Goal: Task Accomplishment & Management: Complete application form

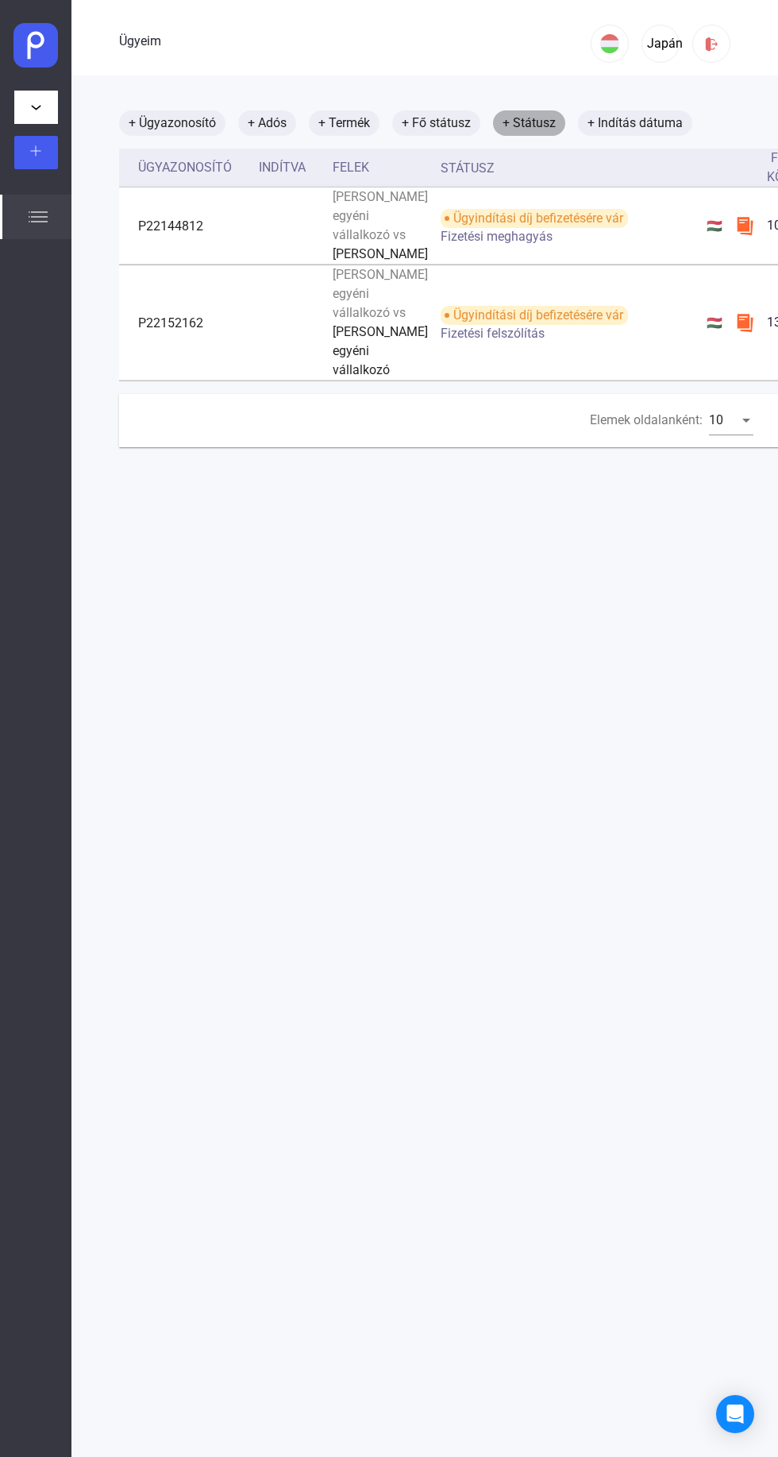
click at [531, 128] on font "+ Státusz" at bounding box center [529, 122] width 53 height 15
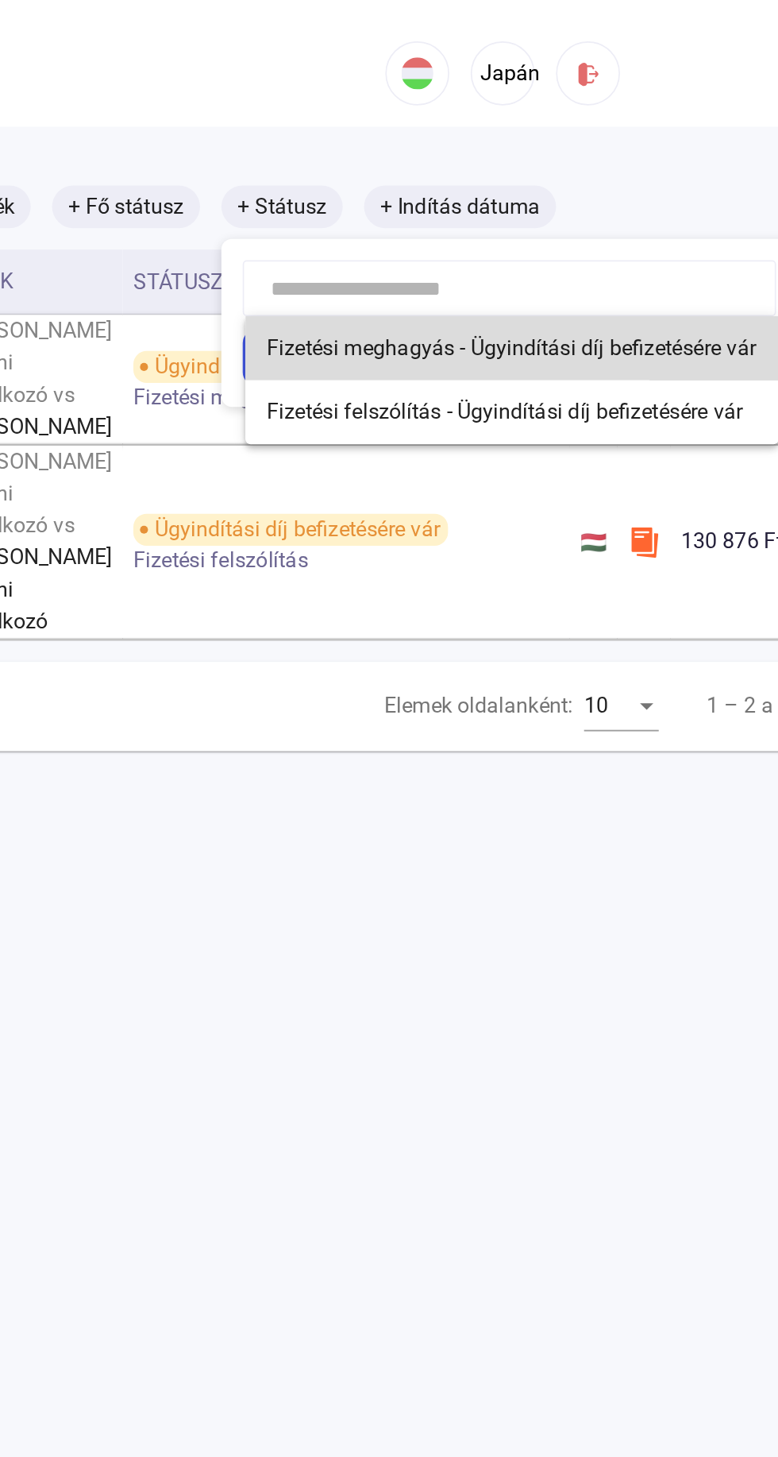
click at [693, 208] on font "Fizetési meghagyás - Ügyindítási díj befizetésére vár" at bounding box center [619, 206] width 292 height 15
type input "**********"
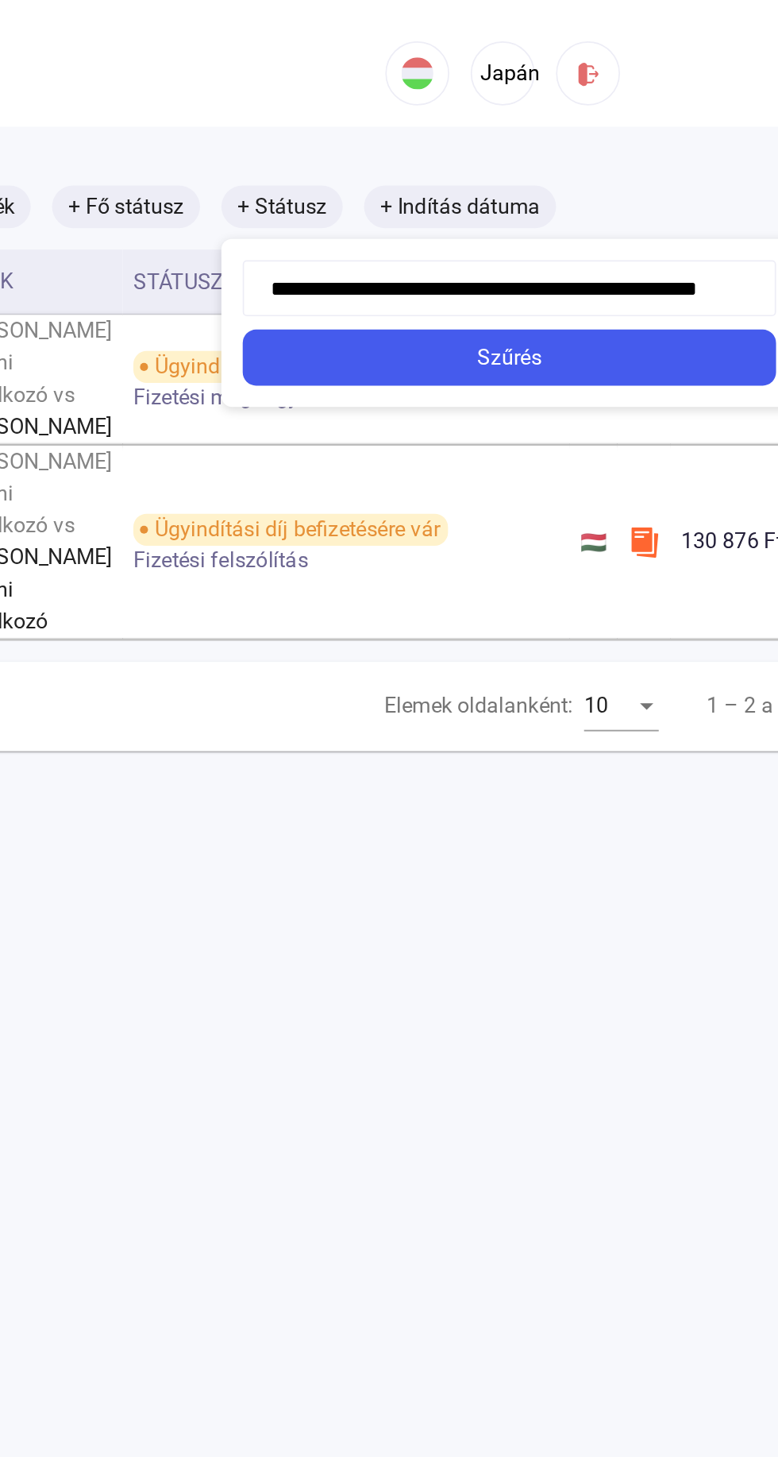
click at [720, 221] on div "Szűrés" at bounding box center [618, 212] width 308 height 19
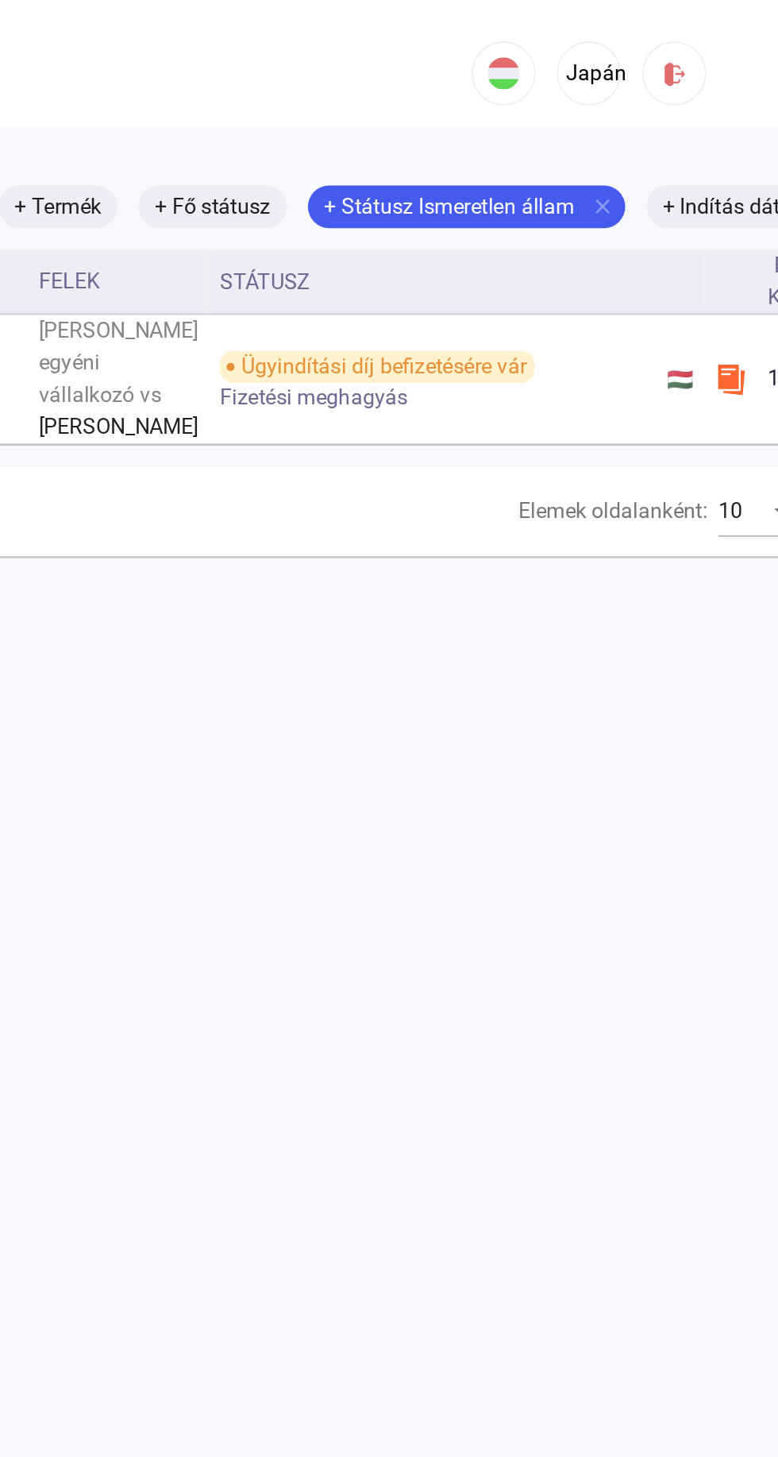
scroll to position [0, 240]
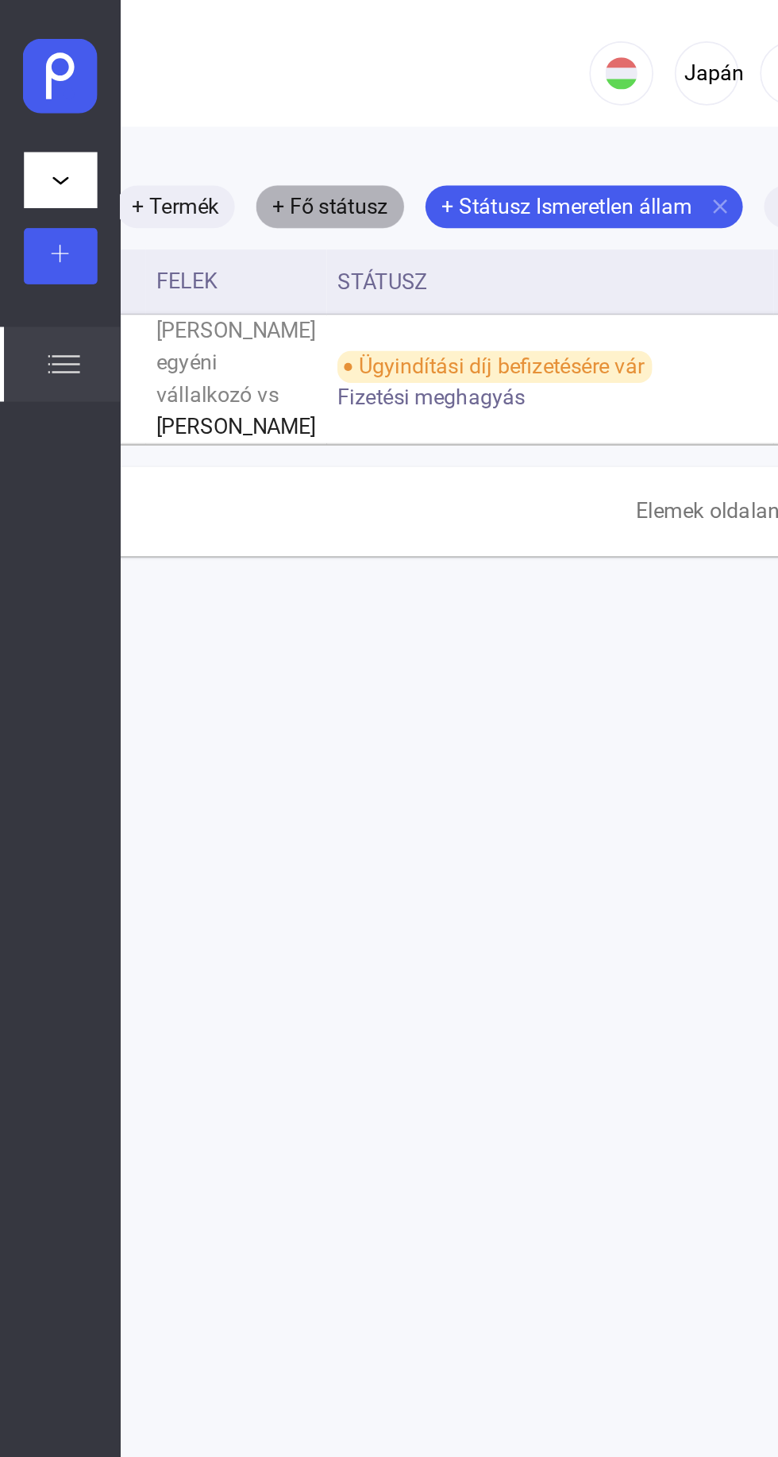
click at [204, 129] on font "+ Fő státusz" at bounding box center [196, 122] width 69 height 15
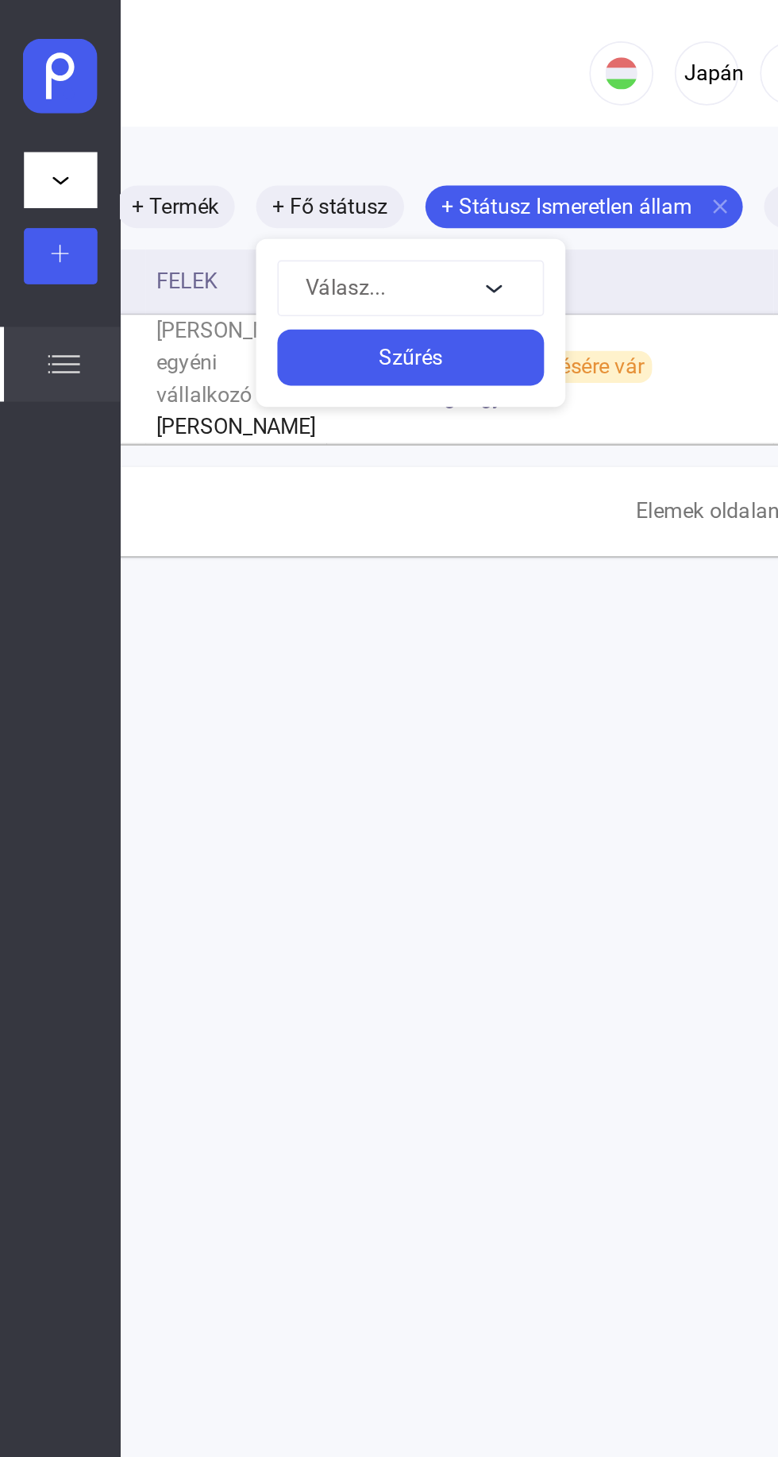
click at [308, 170] on button "Válasz..." at bounding box center [244, 171] width 159 height 33
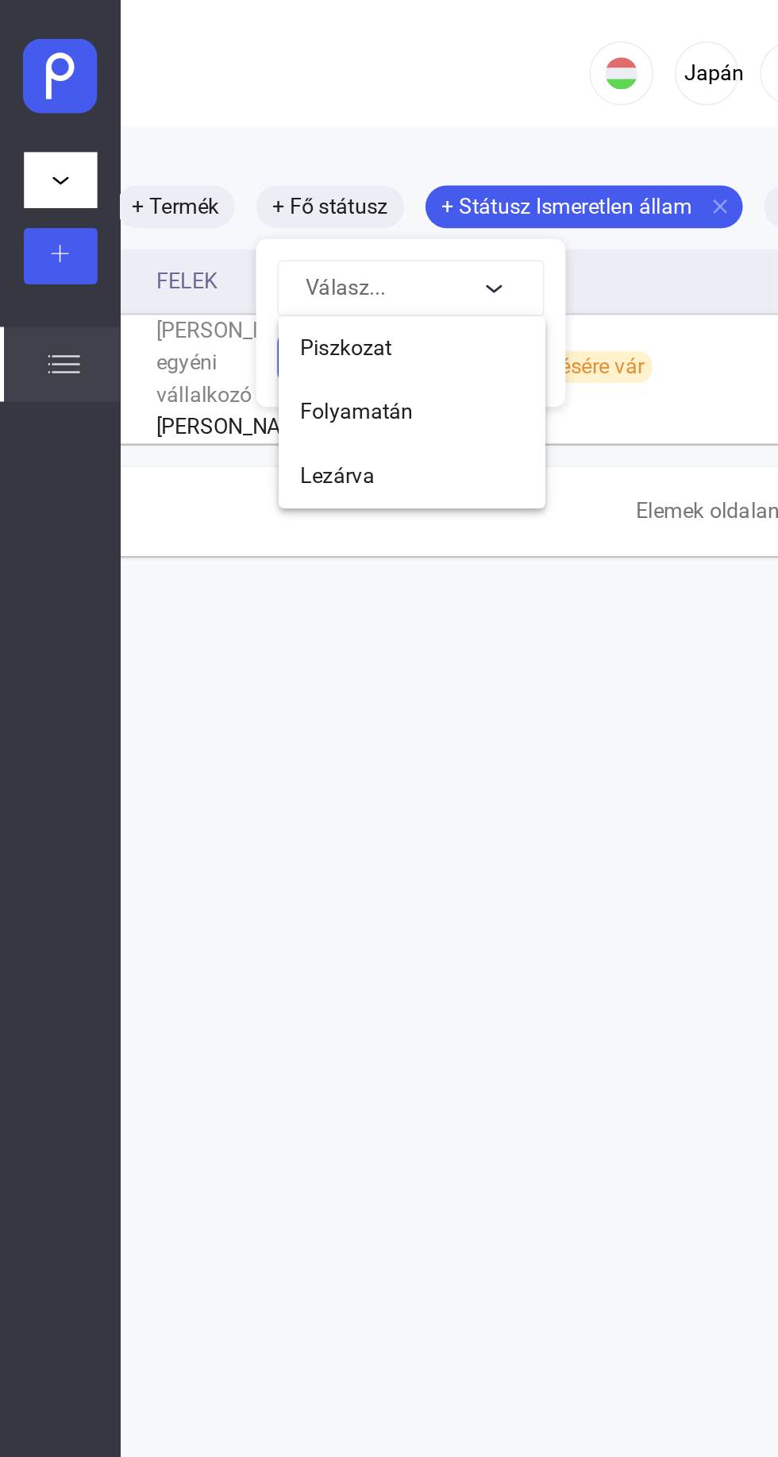
click at [278, 201] on button "Piszkozat" at bounding box center [245, 207] width 159 height 38
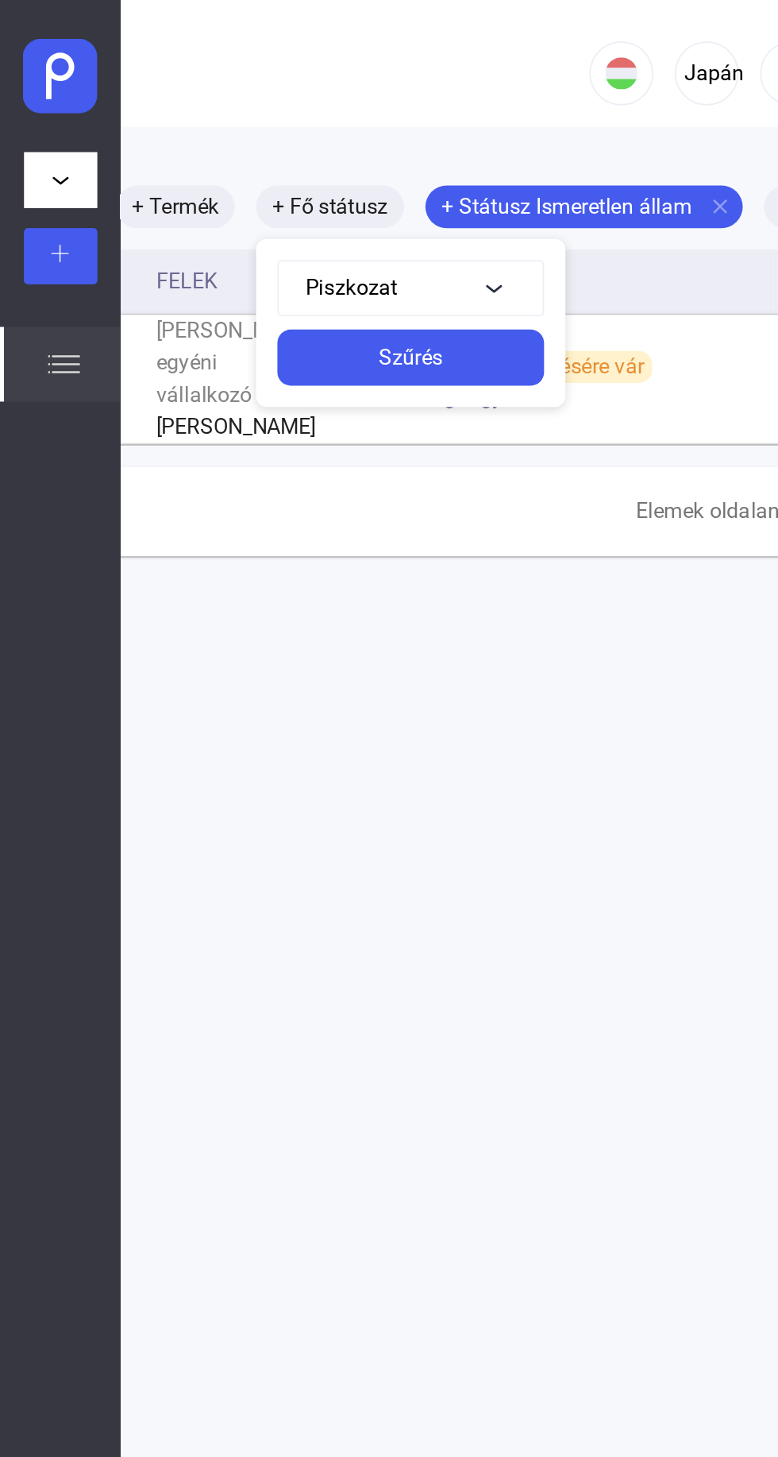
click at [290, 210] on div "Szűrés" at bounding box center [244, 212] width 149 height 19
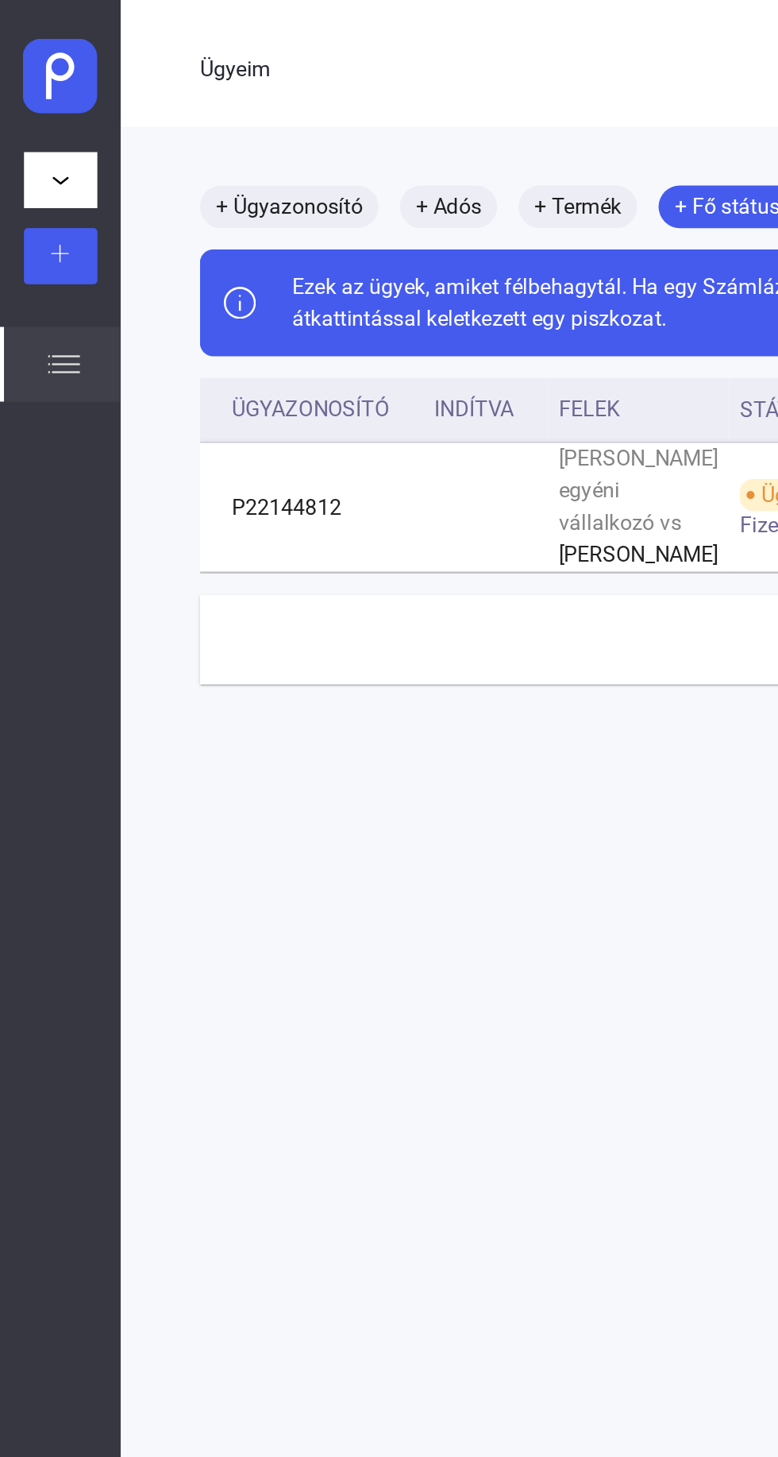
click at [48, 221] on div "Ügyeim" at bounding box center [35, 217] width 71 height 44
click at [46, 230] on div "Ügyeim" at bounding box center [35, 217] width 71 height 44
click at [39, 211] on img at bounding box center [38, 216] width 19 height 19
click at [38, 219] on img at bounding box center [38, 216] width 19 height 19
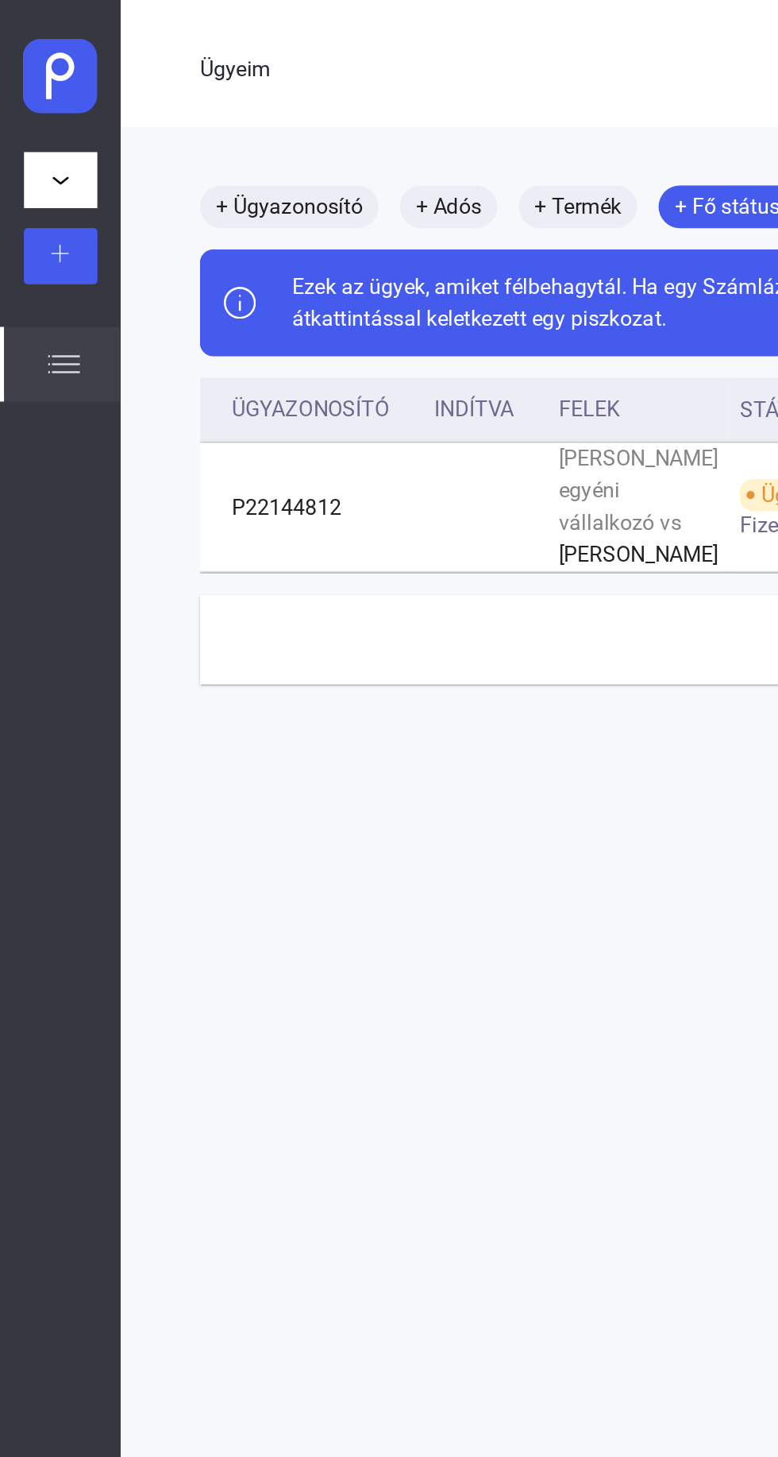
click at [43, 150] on div at bounding box center [36, 152] width 34 height 19
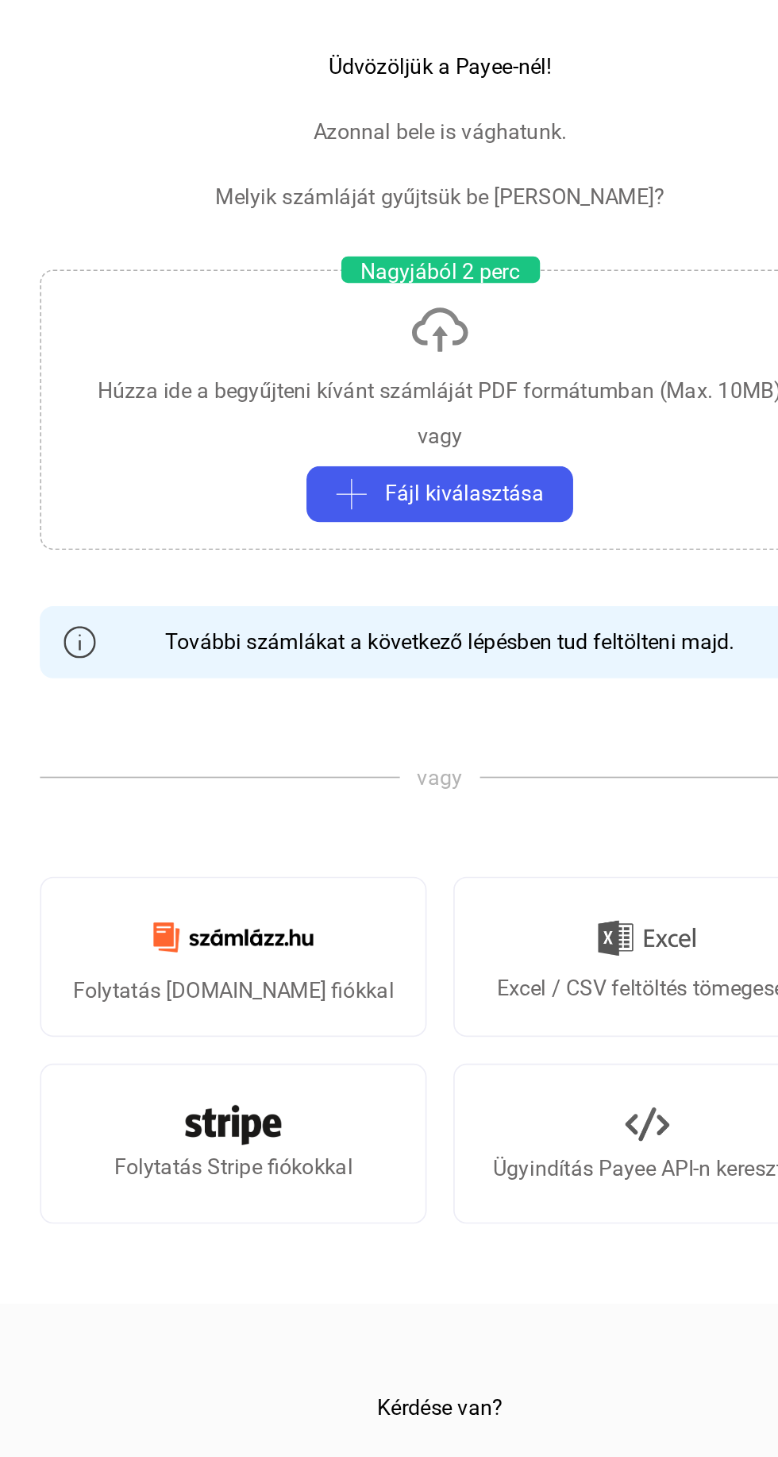
click at [293, 666] on img at bounding box center [266, 655] width 114 height 37
